Goal: Information Seeking & Learning: Learn about a topic

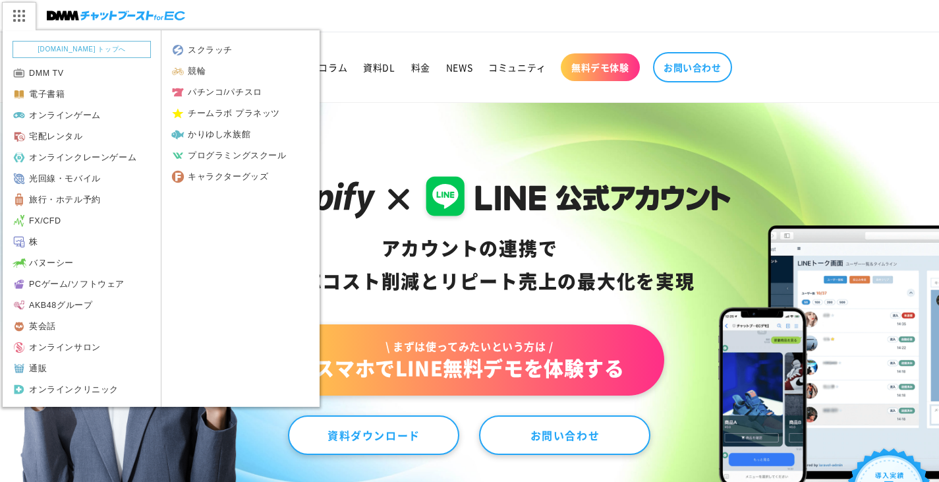
click at [19, 14] on img at bounding box center [18, 16] width 33 height 28
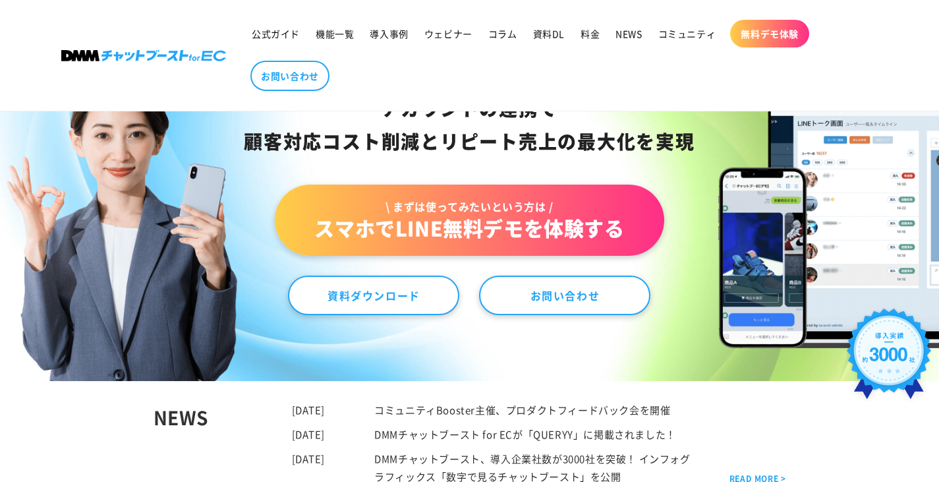
scroll to position [264, 0]
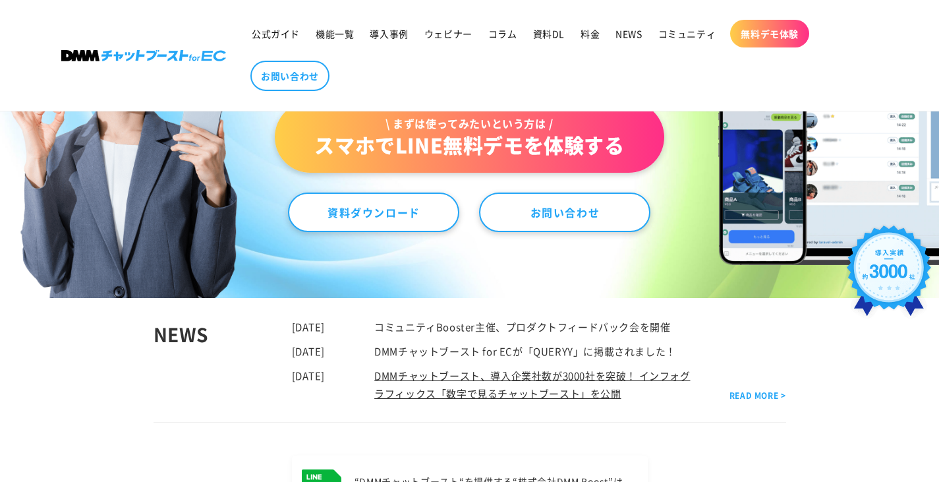
click at [468, 374] on link "DMMチャットブースト、導入企業社数が3000社を突破！ インフォグラフィックス「数字で見るチャットブースト」を公開" at bounding box center [532, 384] width 316 height 32
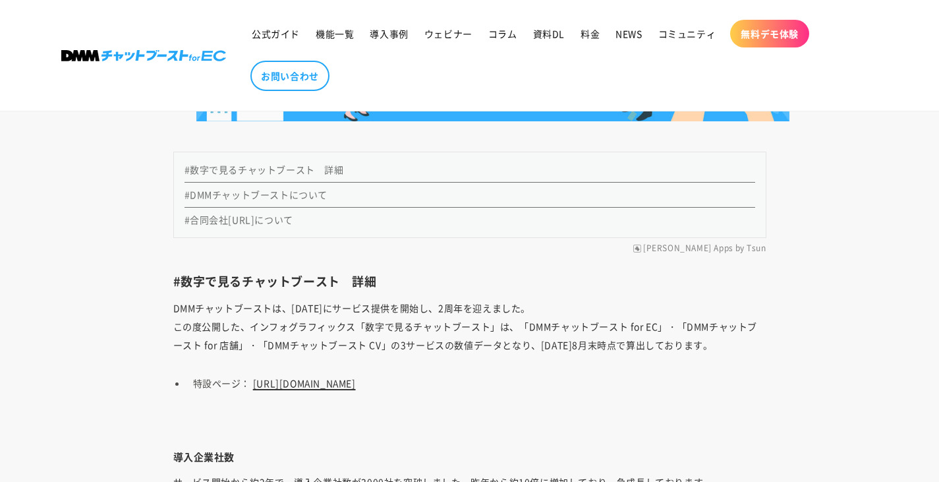
click at [347, 376] on link "[URL][DOMAIN_NAME]" at bounding box center [304, 382] width 103 height 13
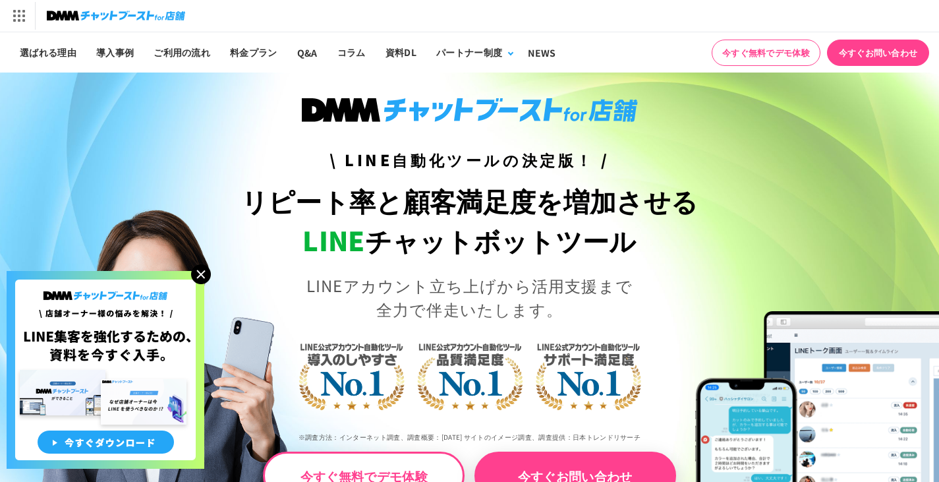
click at [201, 275] on img at bounding box center [201, 274] width 20 height 20
click at [198, 270] on img at bounding box center [201, 274] width 20 height 20
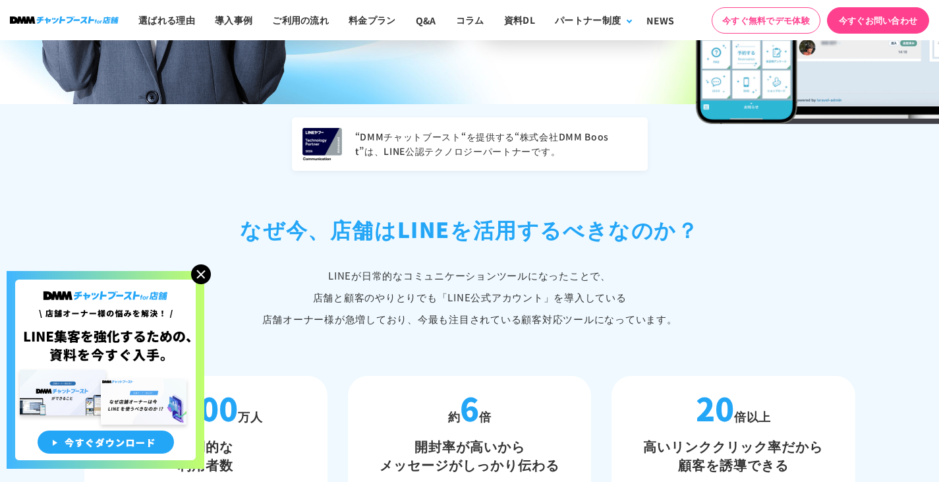
scroll to position [856, 0]
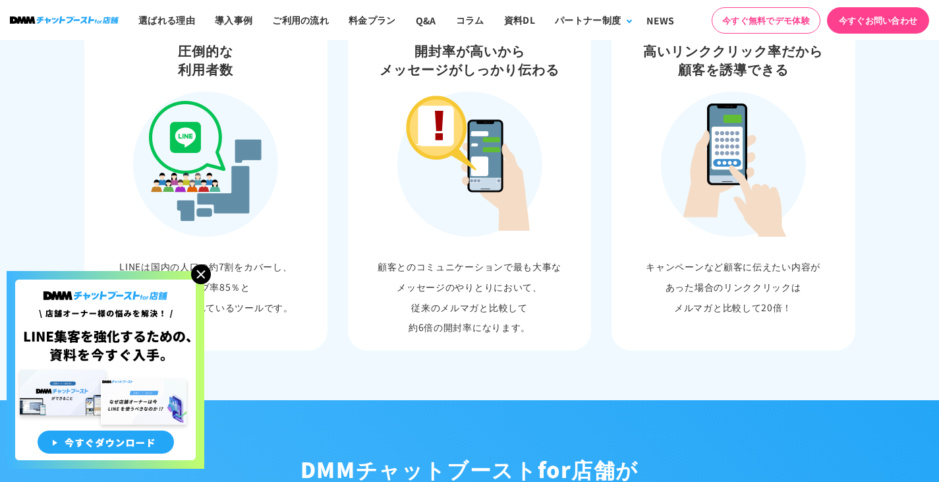
click at [197, 271] on img at bounding box center [201, 274] width 20 height 20
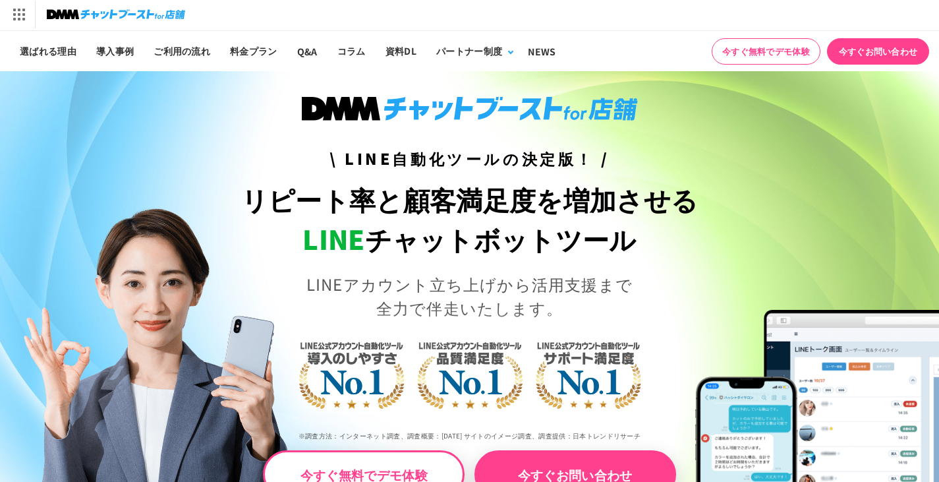
scroll to position [0, 0]
